Goal: Information Seeking & Learning: Find specific fact

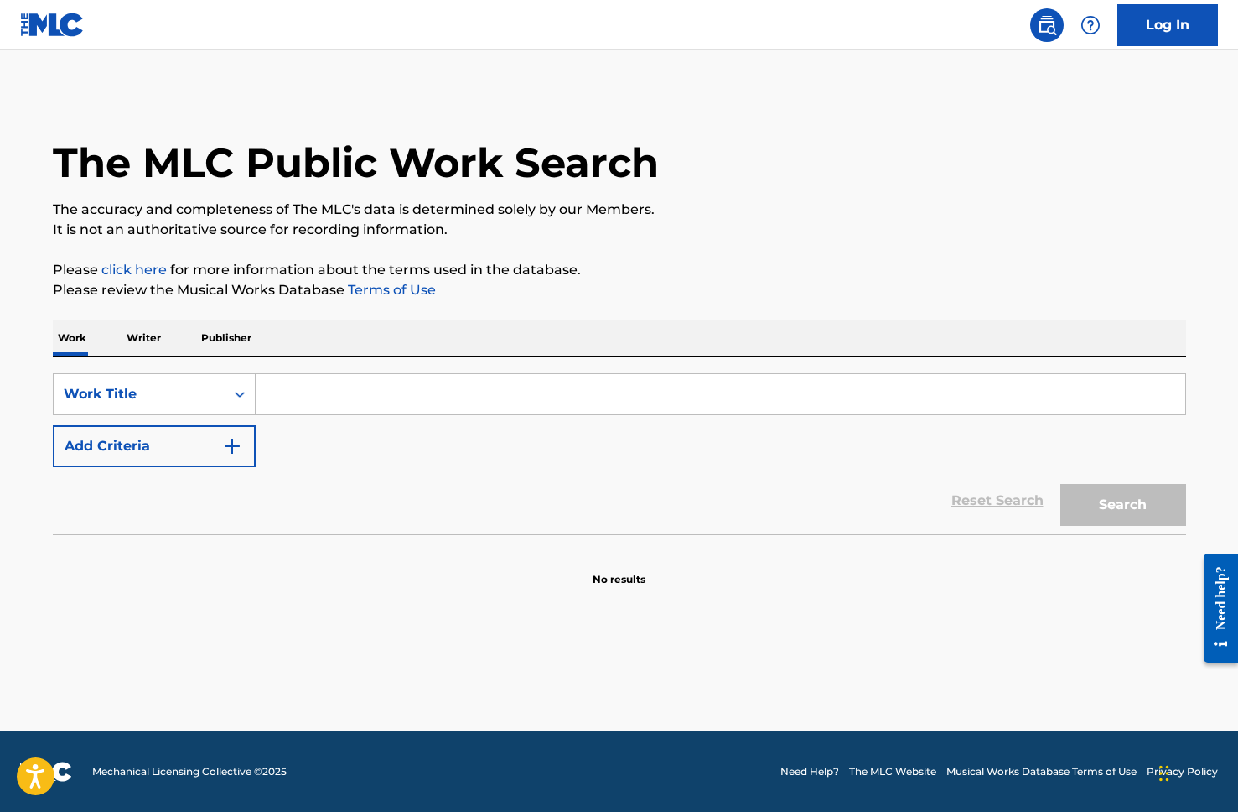
click at [313, 402] on input "Search Form" at bounding box center [721, 394] width 930 height 40
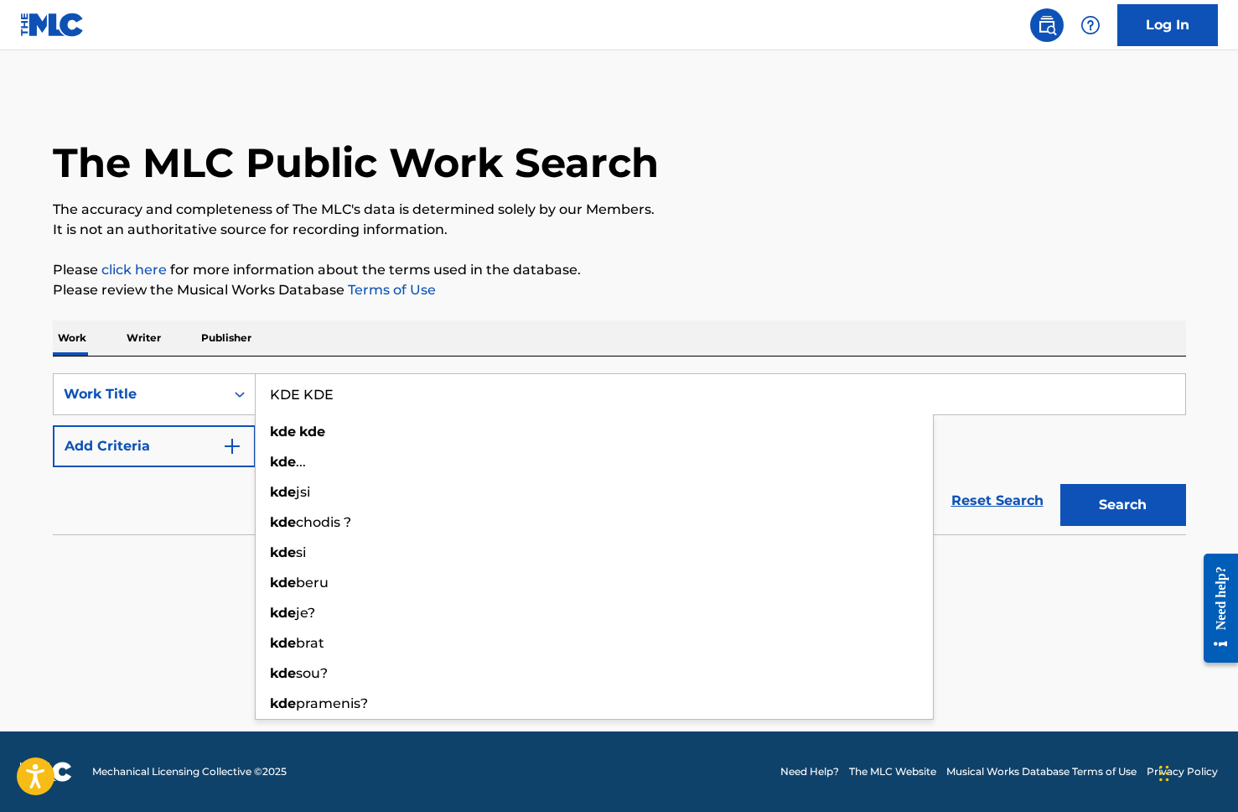
type input "KDE KDE"
click at [1061, 484] on button "Search" at bounding box center [1124, 505] width 126 height 42
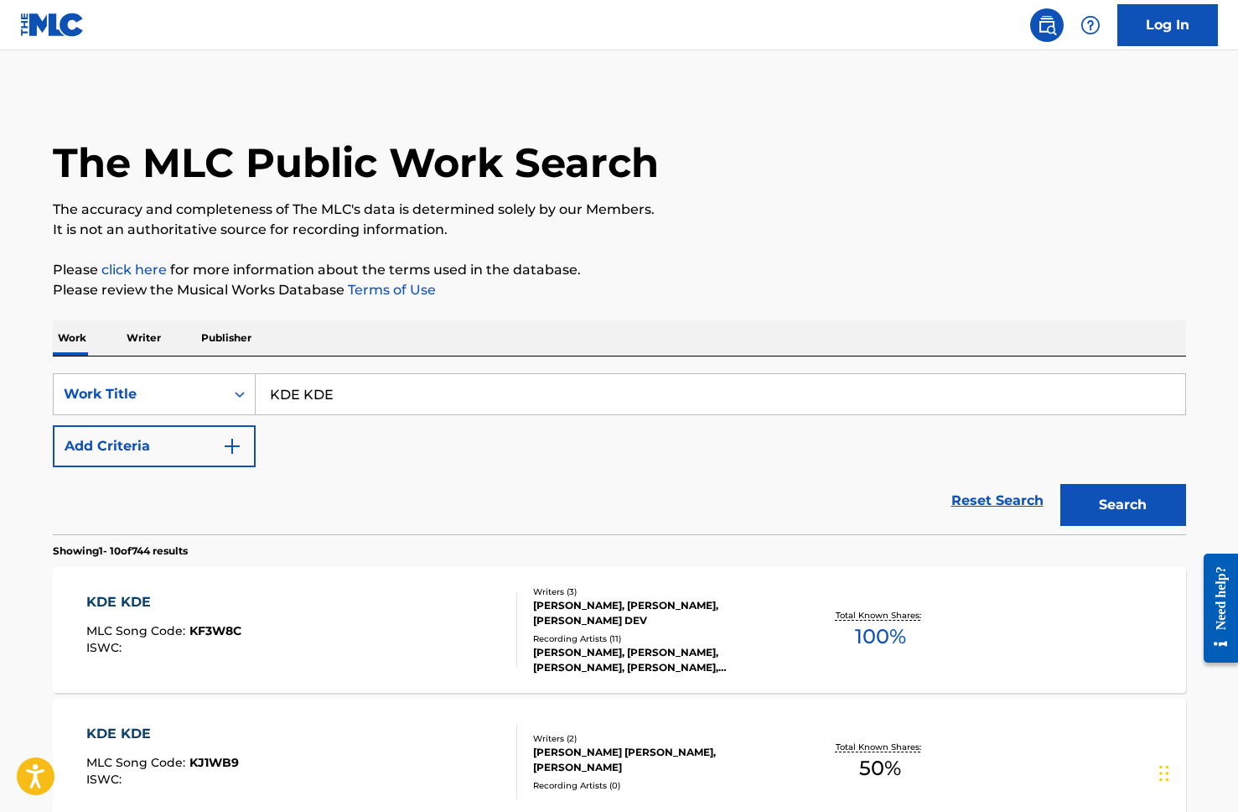
click at [122, 465] on form "SearchWithCriteriab4f75f8a-3913-4d25-9604-d41182b6fa23 Work Title KDE KDE Add C…" at bounding box center [620, 453] width 1134 height 161
click at [122, 465] on button "Add Criteria" at bounding box center [154, 446] width 203 height 42
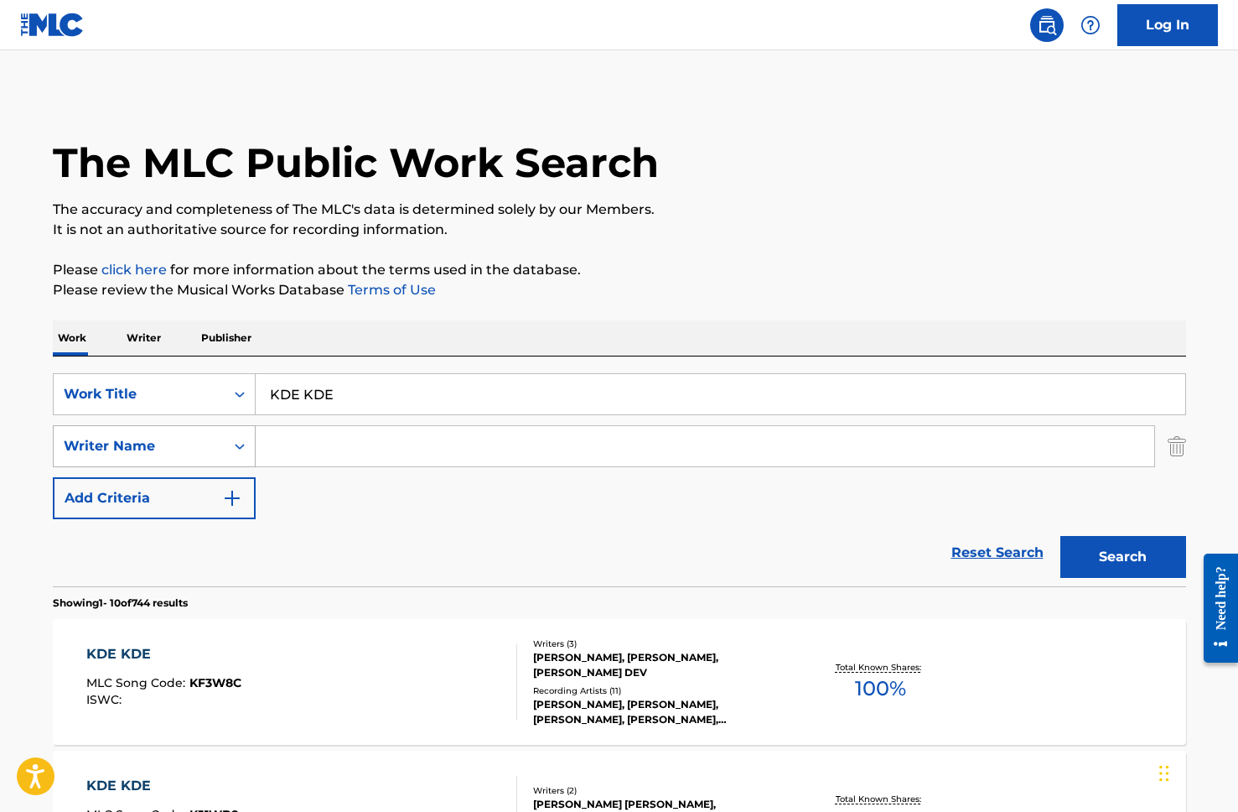
click at [134, 457] on div "Writer Name" at bounding box center [139, 446] width 171 height 32
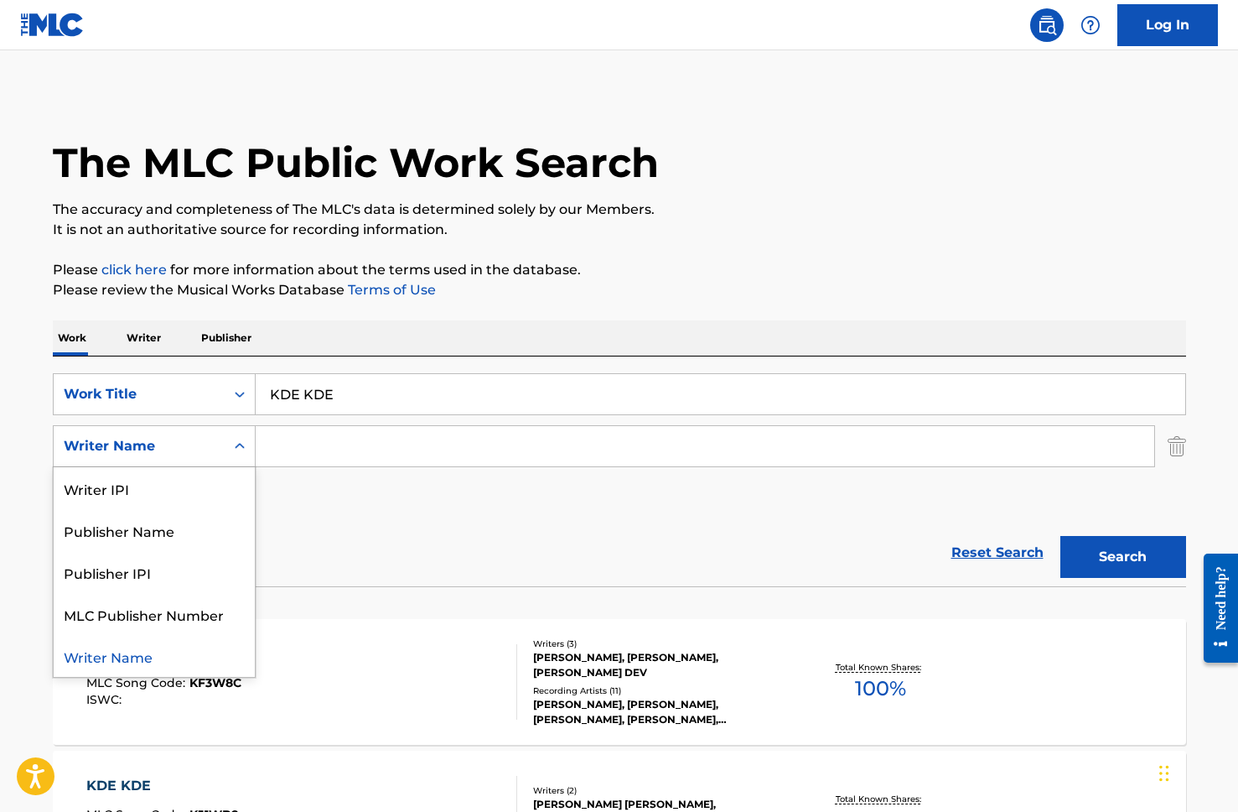
click at [134, 457] on div "Writer Name" at bounding box center [139, 446] width 171 height 32
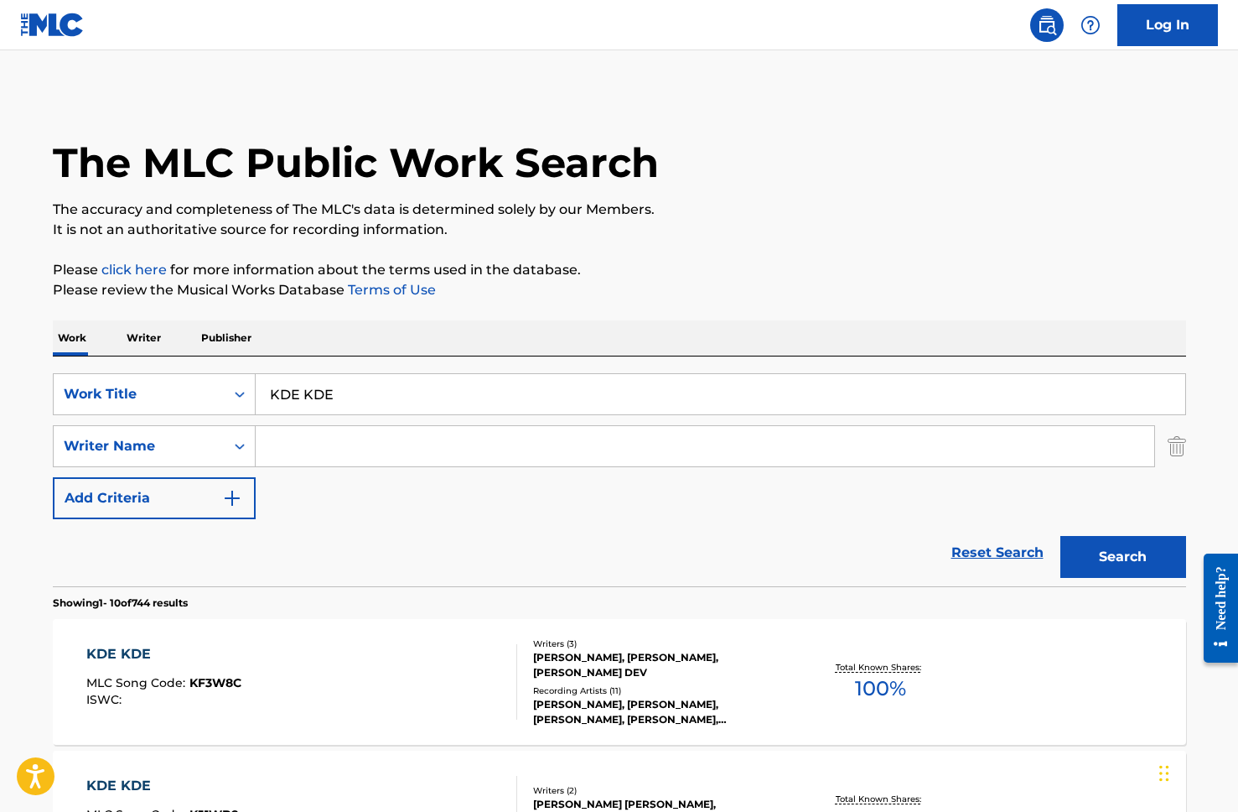
click at [137, 455] on div "Writer Name" at bounding box center [139, 446] width 151 height 20
click at [318, 431] on input "Search Form" at bounding box center [705, 446] width 899 height 40
paste input "[PERSON_NAME]"
type input "[PERSON_NAME]"
click at [1061, 536] on button "Search" at bounding box center [1124, 557] width 126 height 42
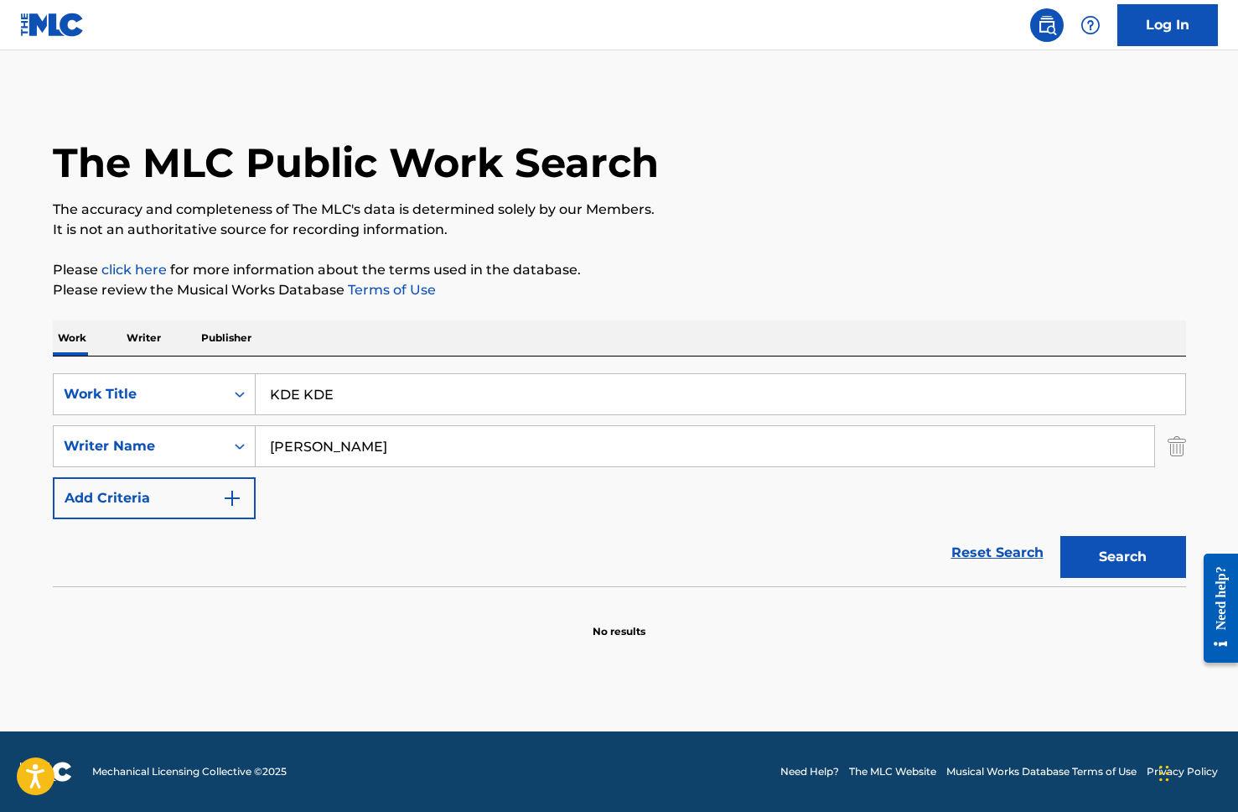
click at [404, 454] on input "[PERSON_NAME]" at bounding box center [705, 446] width 899 height 40
click at [357, 407] on input "KDE KDE" at bounding box center [721, 394] width 930 height 40
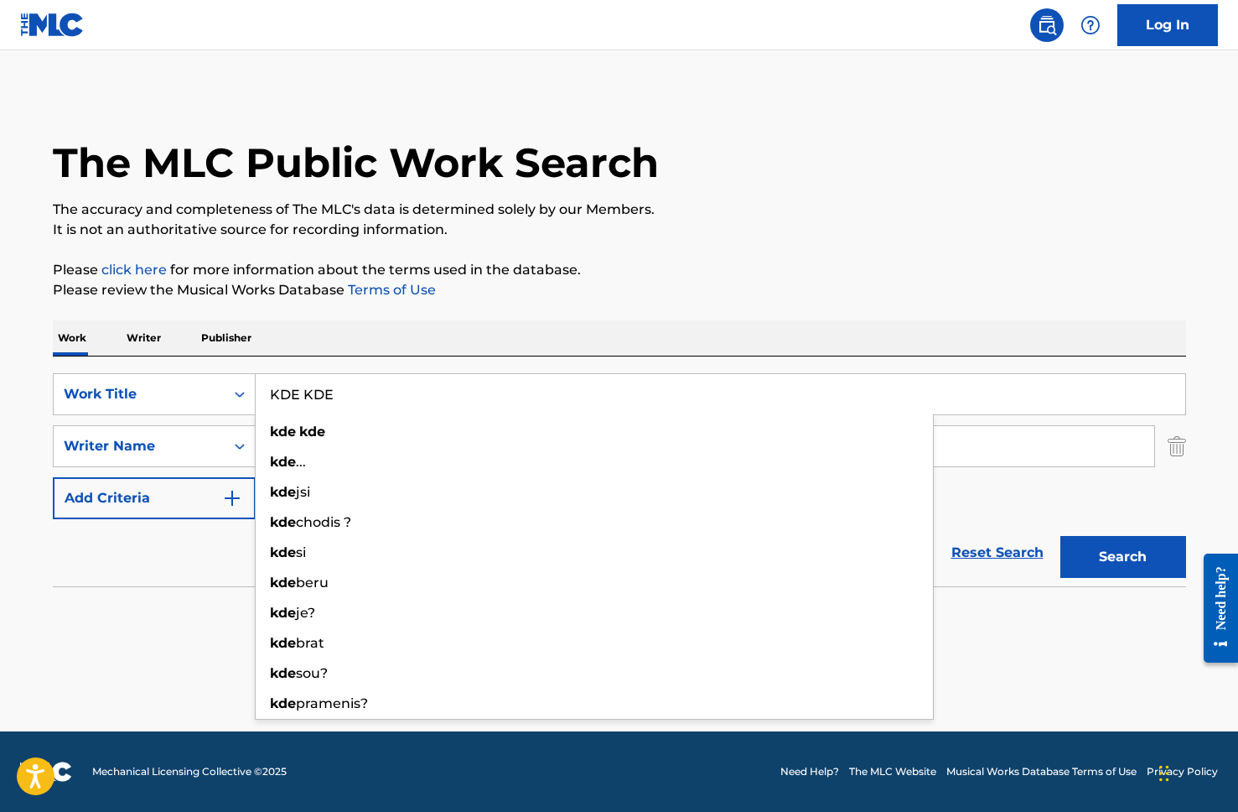
click at [357, 407] on input "KDE KDE" at bounding box center [721, 394] width 930 height 40
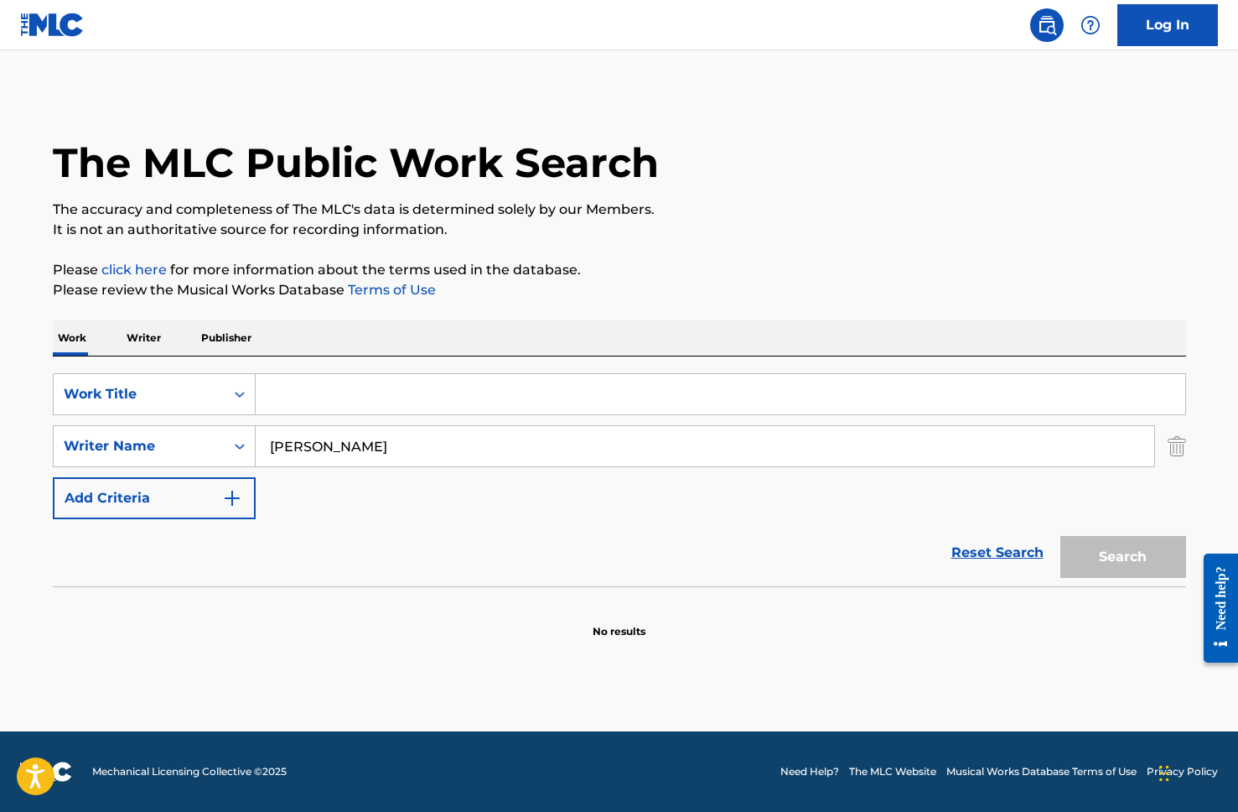
click at [438, 453] on input "[PERSON_NAME]" at bounding box center [705, 446] width 899 height 40
click at [432, 453] on input "[PERSON_NAME]" at bounding box center [705, 446] width 899 height 40
click at [433, 453] on input "[PERSON_NAME]" at bounding box center [705, 446] width 899 height 40
click at [432, 453] on input "[PERSON_NAME]" at bounding box center [705, 446] width 899 height 40
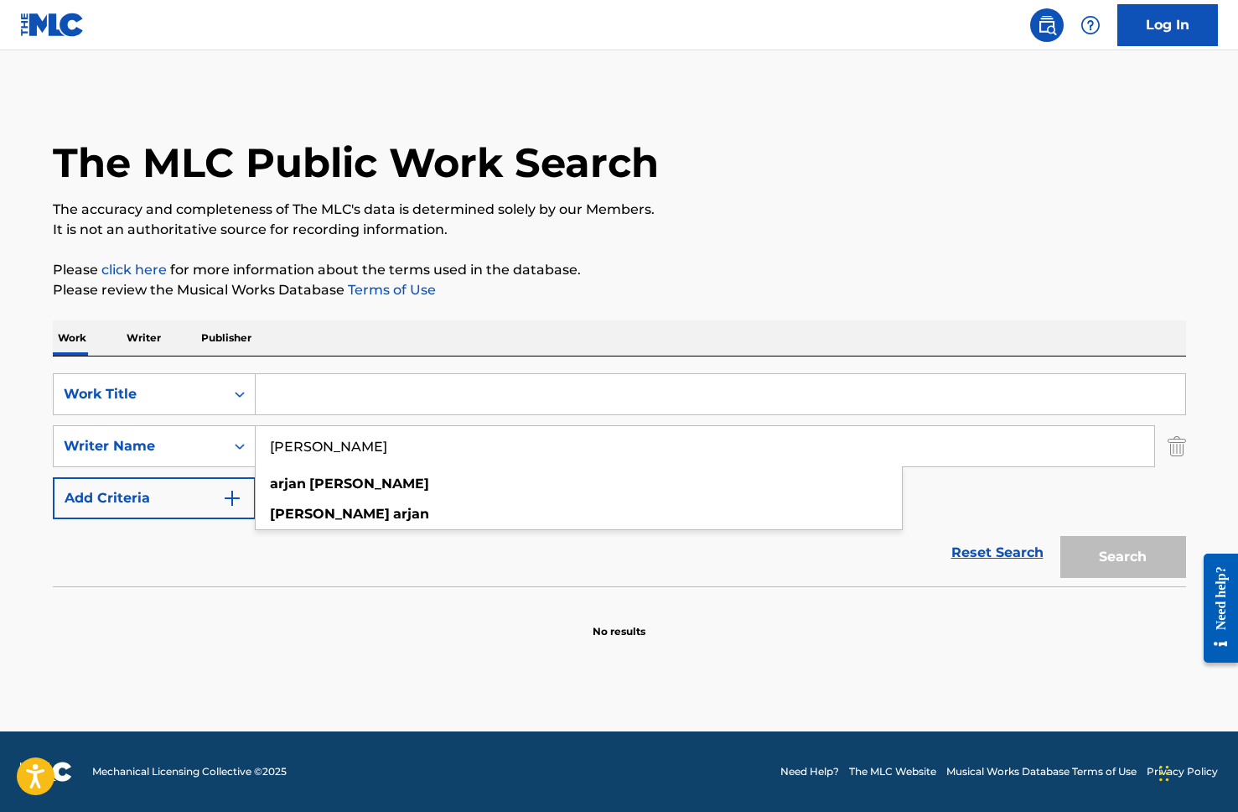
click at [432, 453] on input "[PERSON_NAME]" at bounding box center [705, 446] width 899 height 40
click at [289, 388] on input "Search Form" at bounding box center [721, 394] width 930 height 40
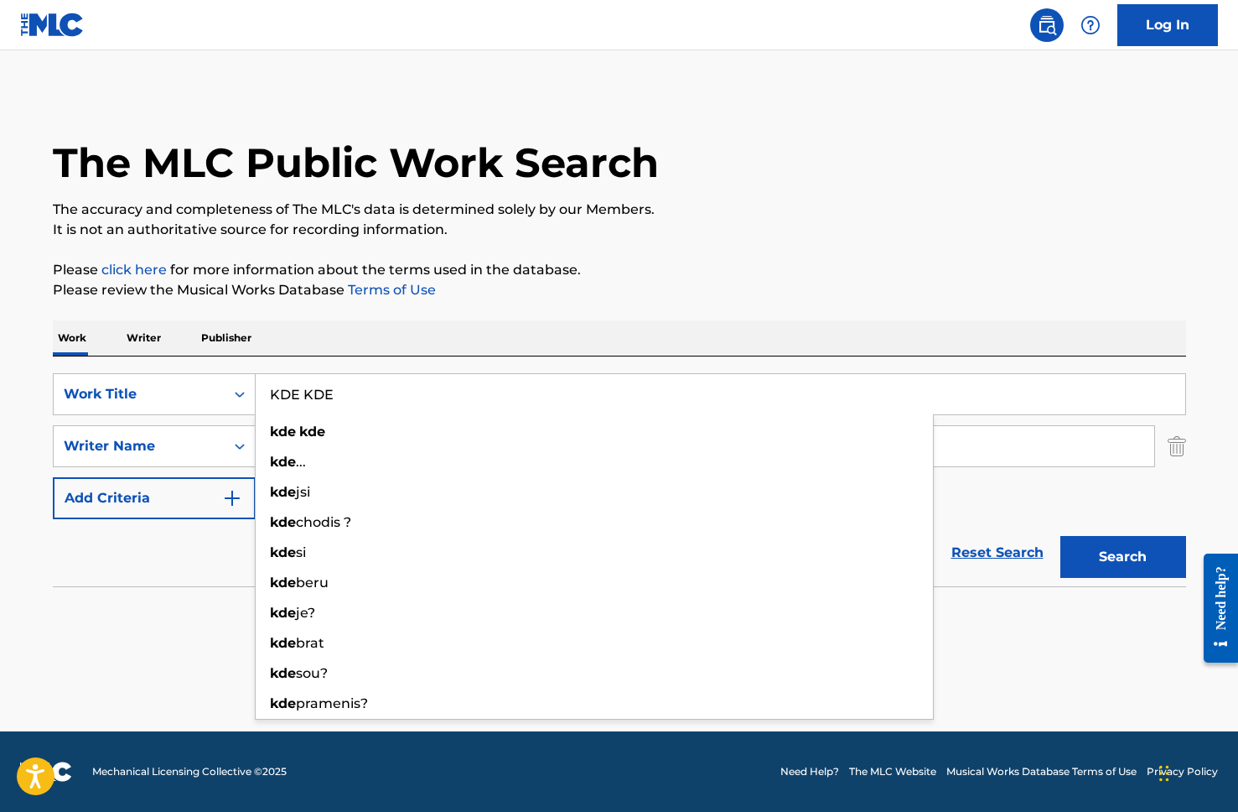
type input "KDE KDE"
click at [1061, 536] on button "Search" at bounding box center [1124, 557] width 126 height 42
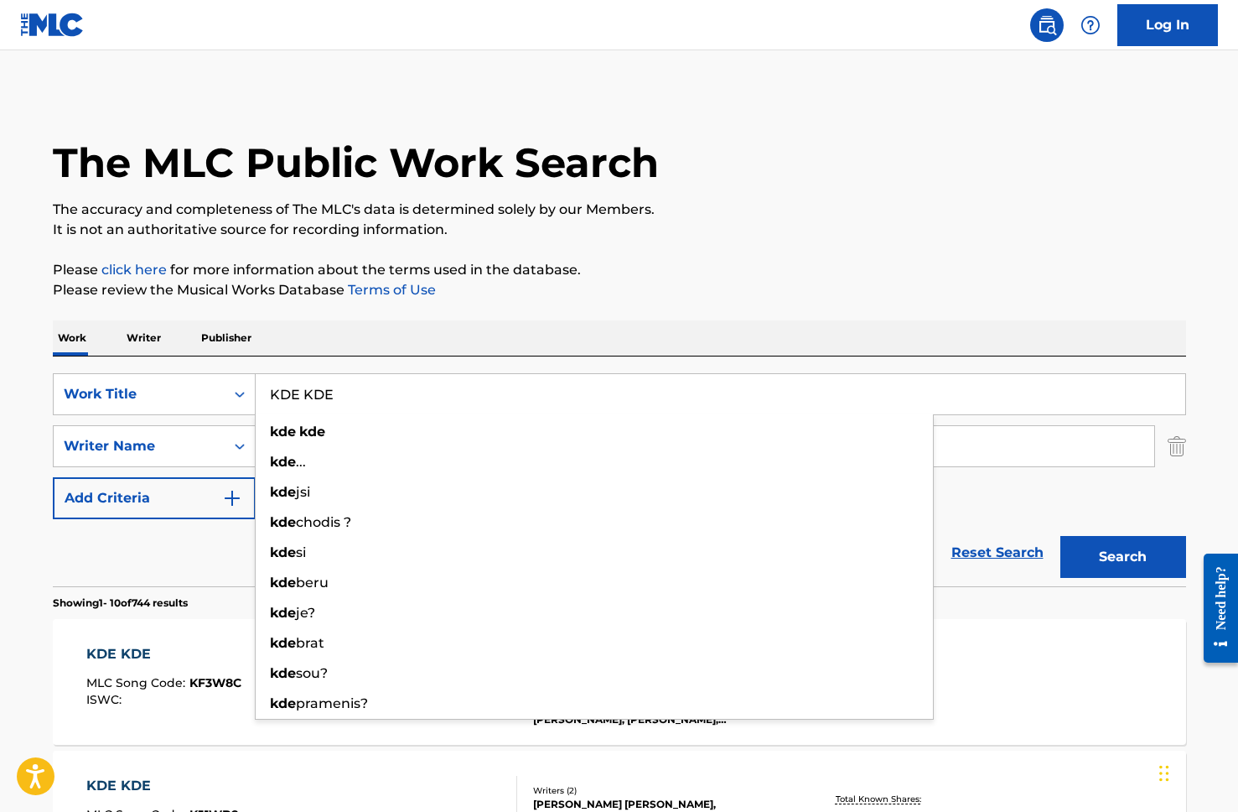
click at [657, 233] on p "It is not an authoritative source for recording information." at bounding box center [620, 230] width 1134 height 20
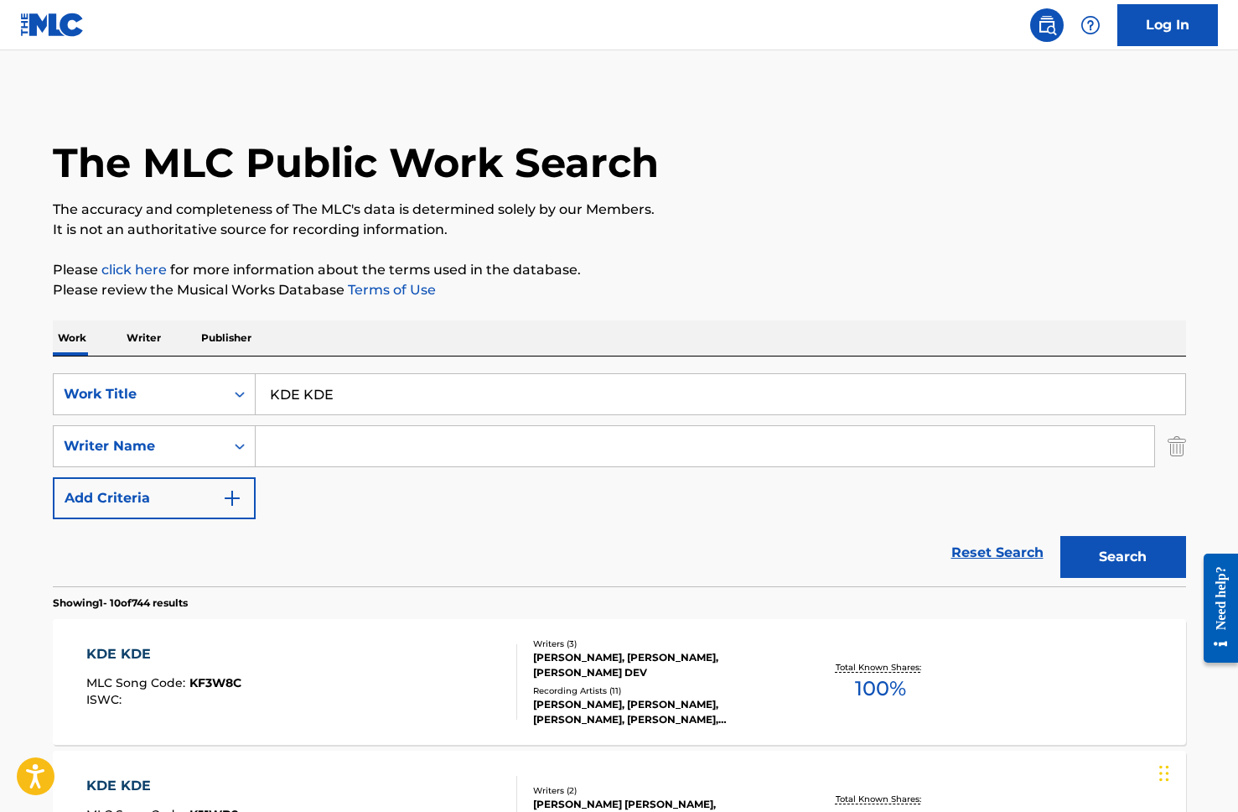
click at [301, 459] on input "Search Form" at bounding box center [705, 446] width 899 height 40
type input "a"
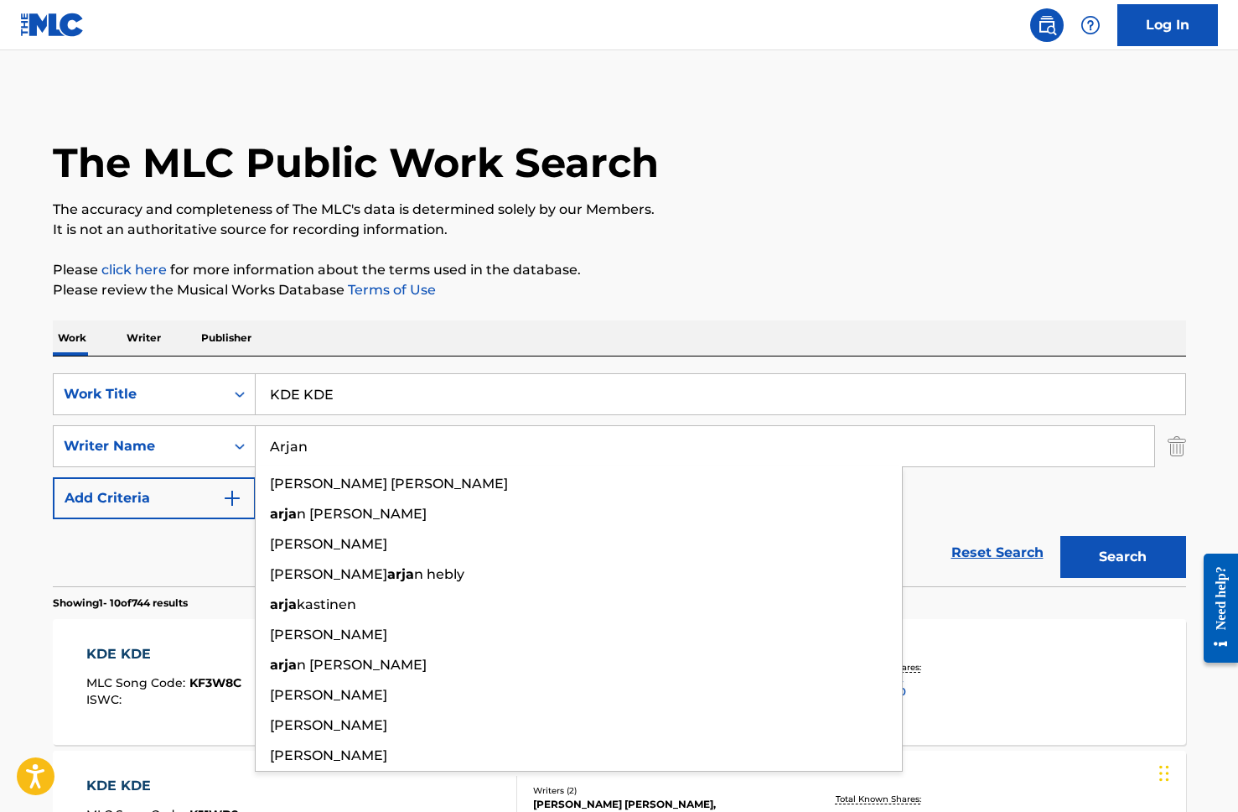
click at [1061, 536] on button "Search" at bounding box center [1124, 557] width 126 height 42
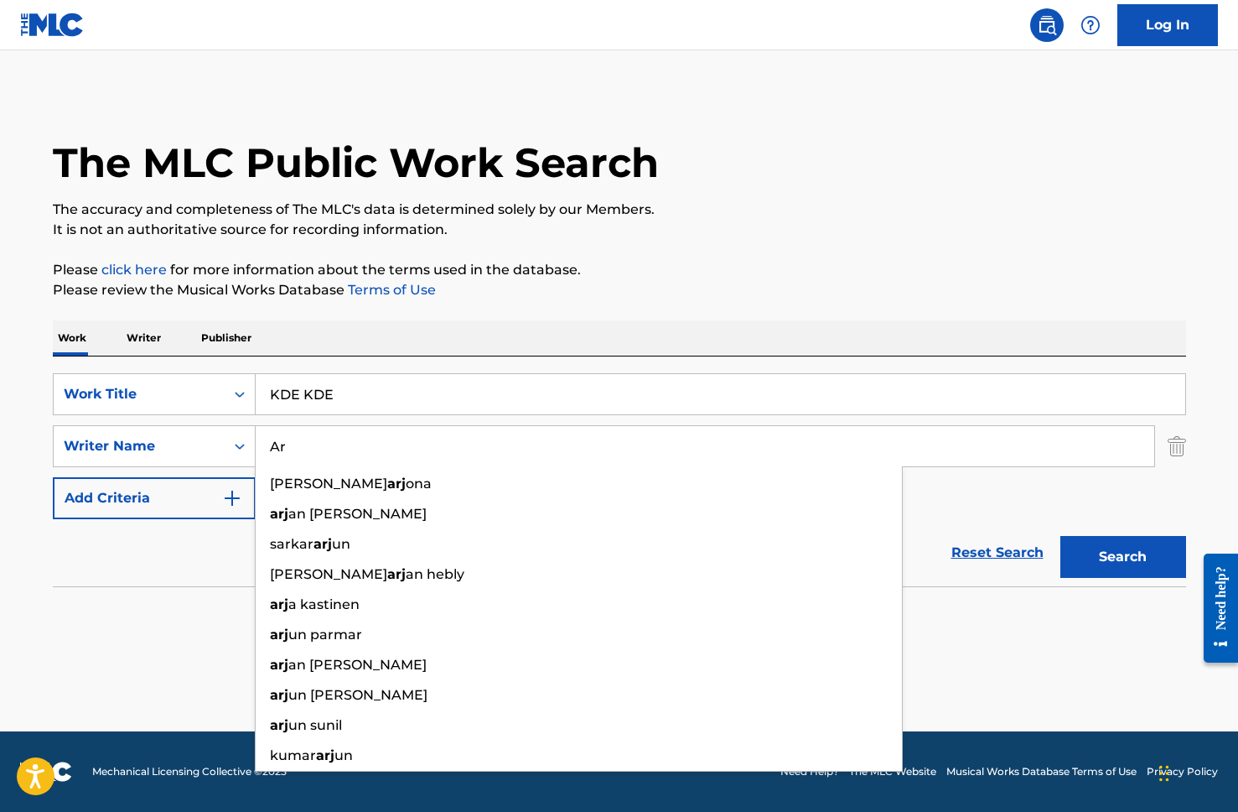
type input "A"
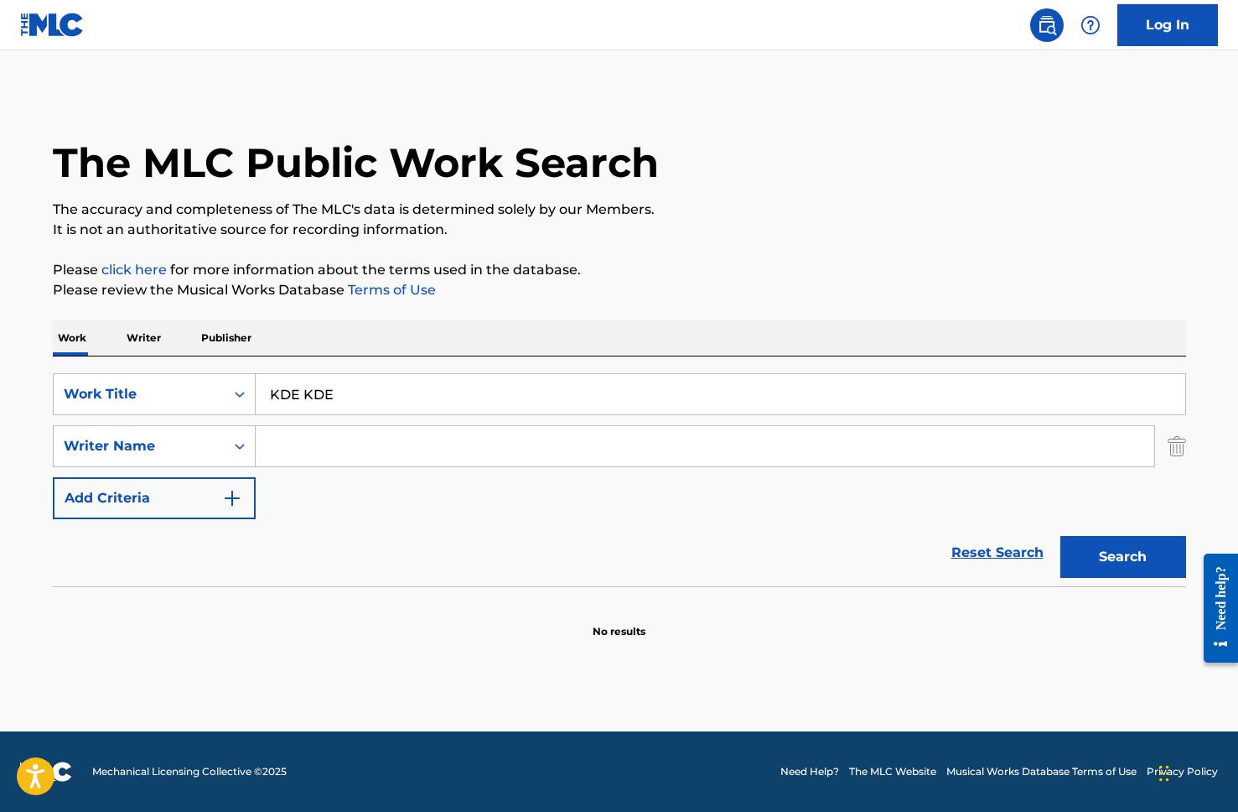
click at [1061, 536] on button "Search" at bounding box center [1124, 557] width 126 height 42
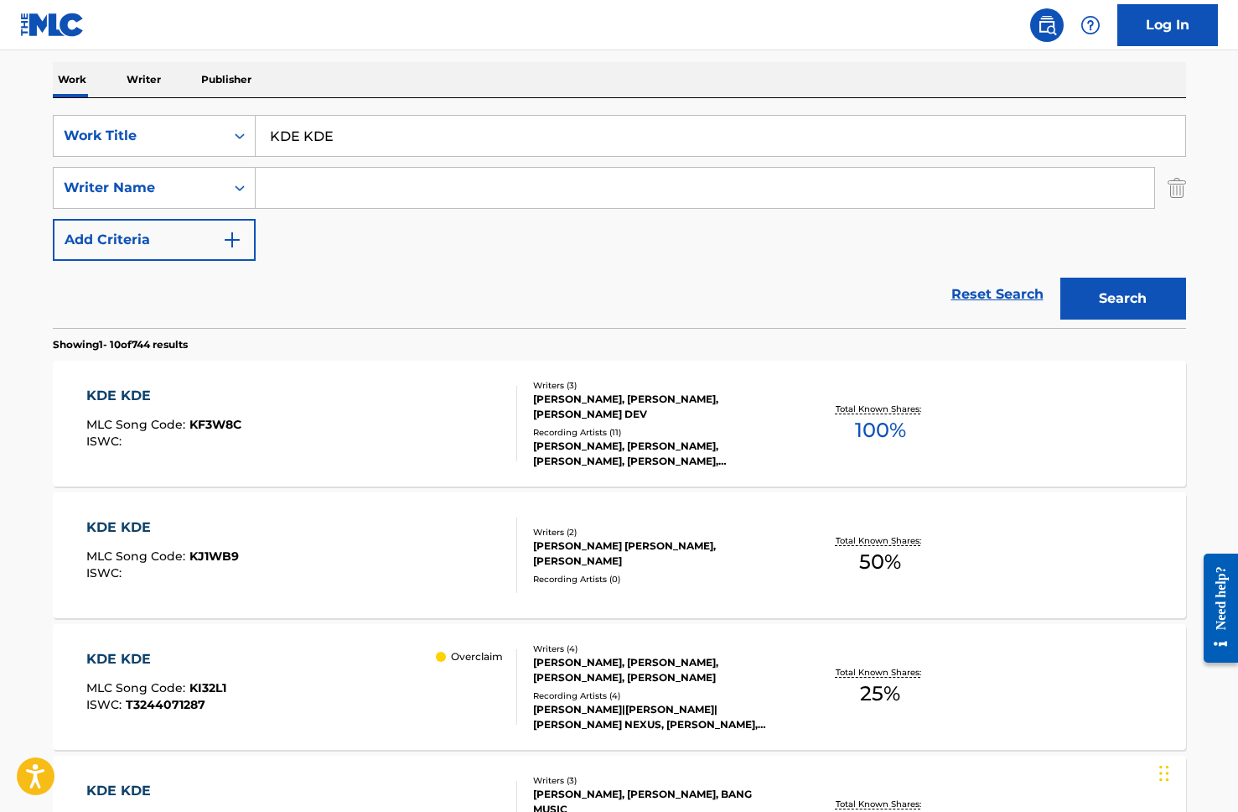
scroll to position [261, 0]
